Goal: Task Accomplishment & Management: Use online tool/utility

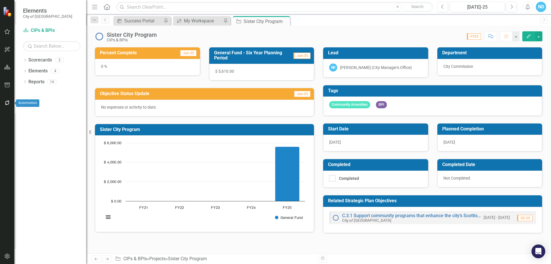
click at [8, 104] on icon "button" at bounding box center [7, 102] width 6 height 5
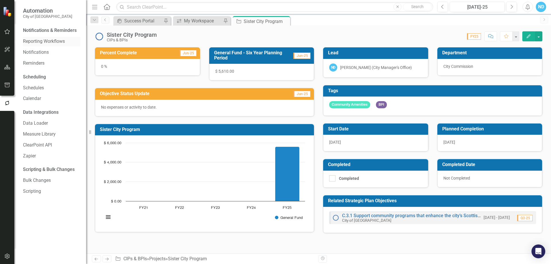
click at [41, 42] on link "Reporting Workflows" at bounding box center [51, 41] width 57 height 7
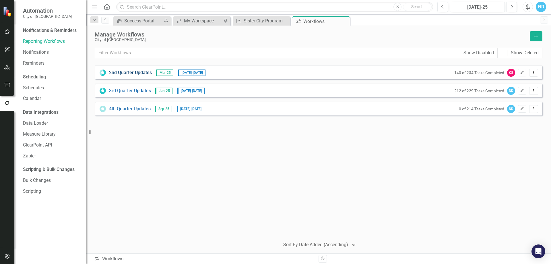
click at [118, 71] on link "2nd Quarter Updates" at bounding box center [130, 72] width 43 height 7
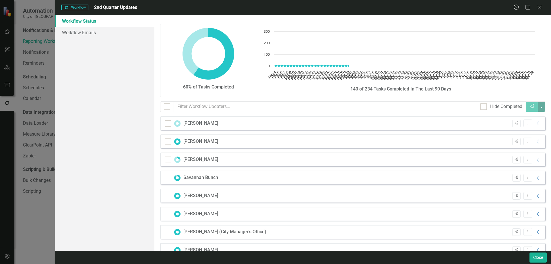
checkbox input "false"
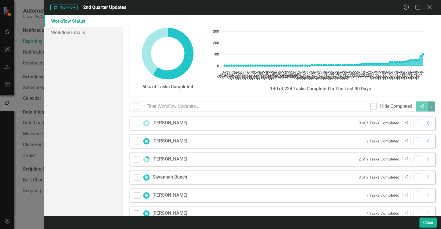
click at [432, 6] on div "Help Maximize Close" at bounding box center [419, 7] width 32 height 7
click at [428, 8] on icon "Close" at bounding box center [429, 6] width 7 height 5
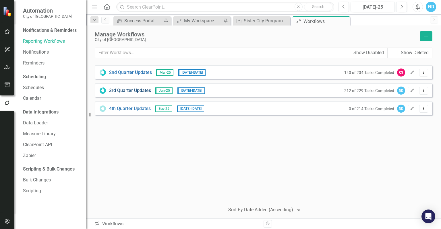
click at [130, 93] on link "3rd Quarter Updates" at bounding box center [130, 91] width 42 height 7
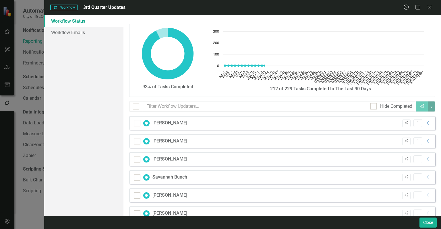
checkbox input "false"
